Goal: Navigation & Orientation: Find specific page/section

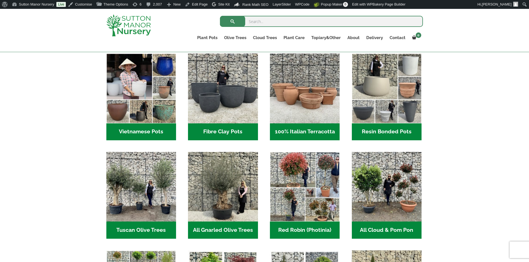
click at [376, 128] on h2 "Resin Bonded Pots (212)" at bounding box center [387, 131] width 70 height 17
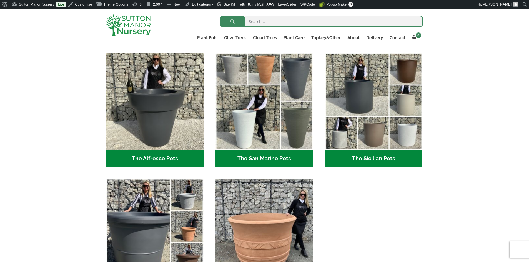
scroll to position [656, 0]
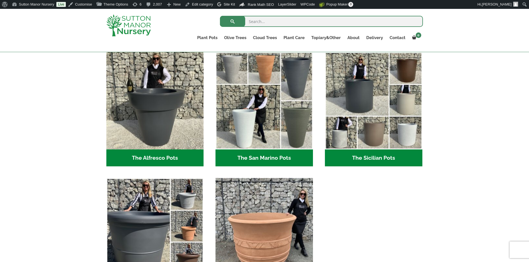
click at [281, 157] on h2 "The San Marino Pots (17)" at bounding box center [263, 158] width 97 height 17
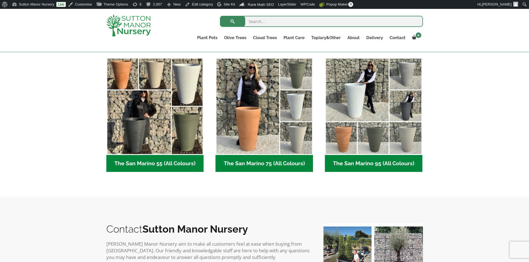
scroll to position [194, 0]
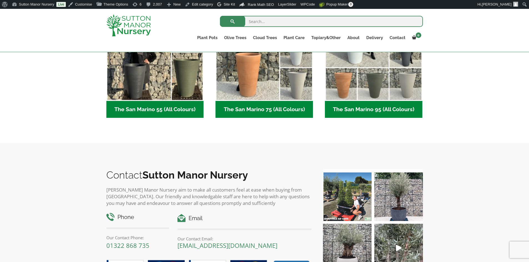
click at [152, 105] on h2 "The San Marino 55 (All Colours) (5)" at bounding box center [154, 109] width 97 height 17
